Goal: Navigation & Orientation: Find specific page/section

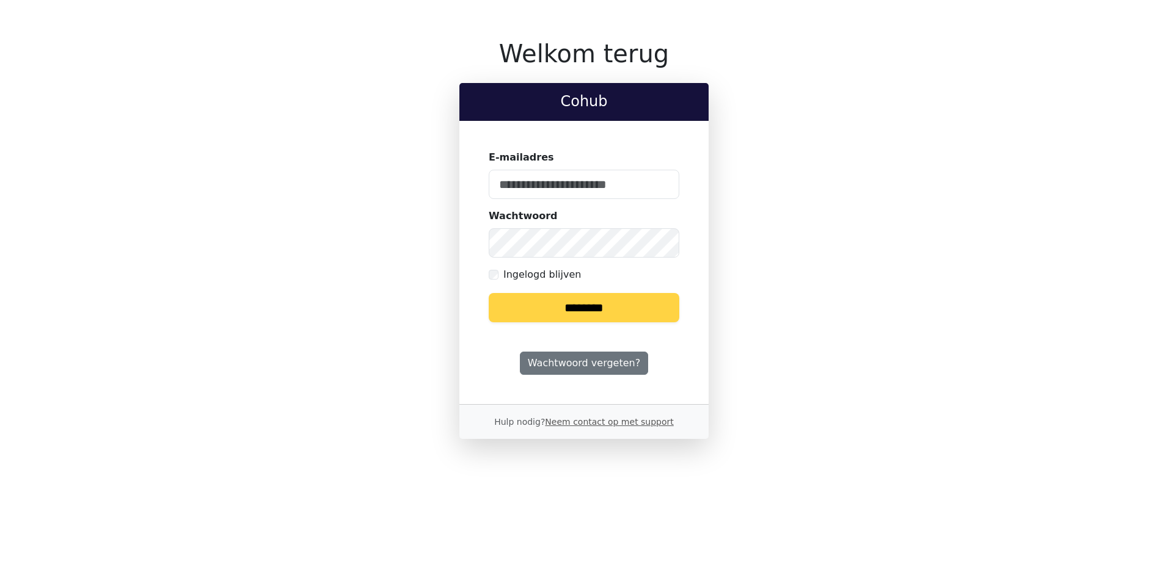
type input "**********"
click at [605, 310] on input "********" at bounding box center [584, 307] width 191 height 29
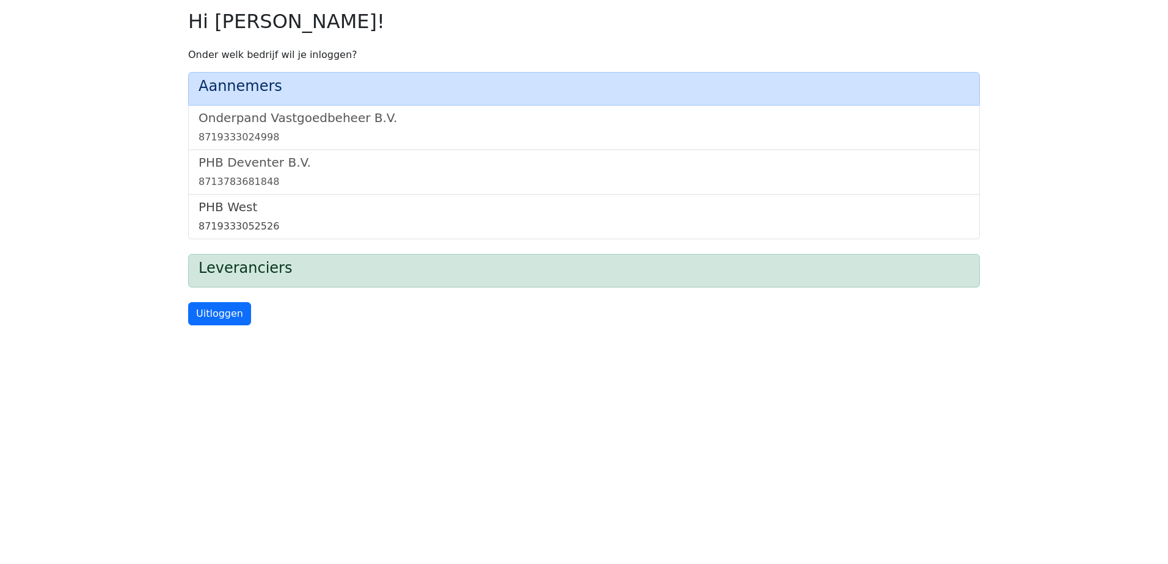
click at [235, 208] on h5 "PHB West" at bounding box center [584, 207] width 771 height 15
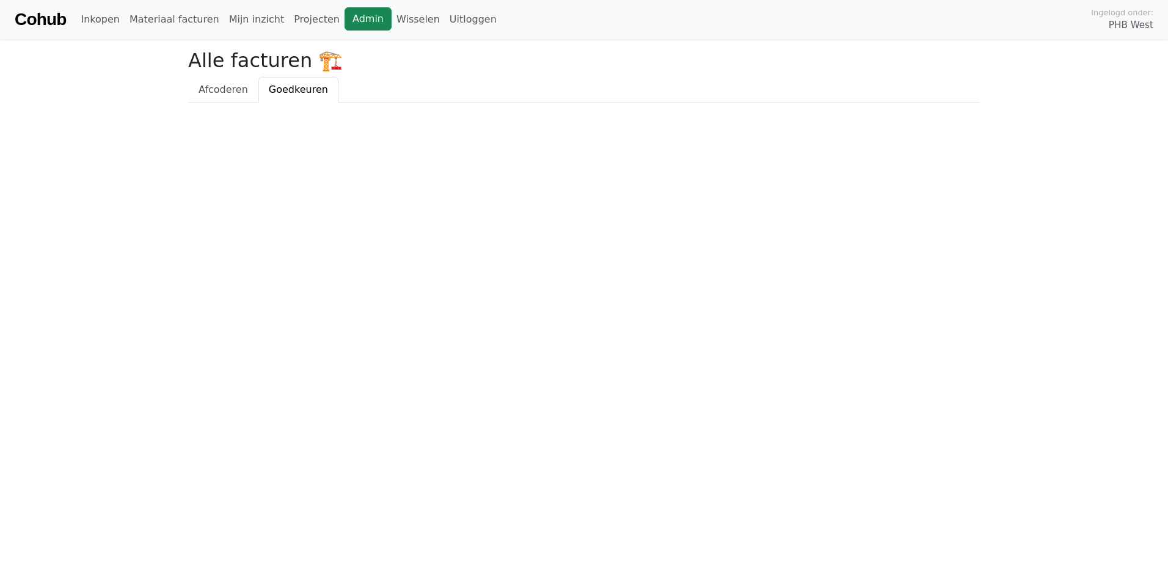
click at [351, 17] on link "Admin" at bounding box center [367, 18] width 47 height 23
